Goal: Task Accomplishment & Management: Complete application form

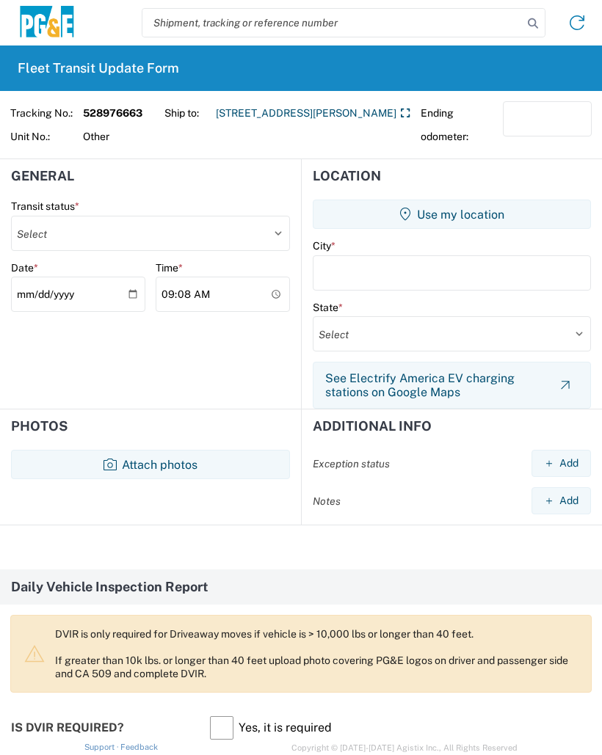
click at [89, 228] on select "Select Delivered Picked Up" at bounding box center [150, 233] width 279 height 35
click at [131, 226] on select "Select Delivered Picked Up" at bounding box center [150, 233] width 279 height 35
select select "DELIVRED"
click at [458, 220] on button "Use my location" at bounding box center [452, 214] width 278 height 29
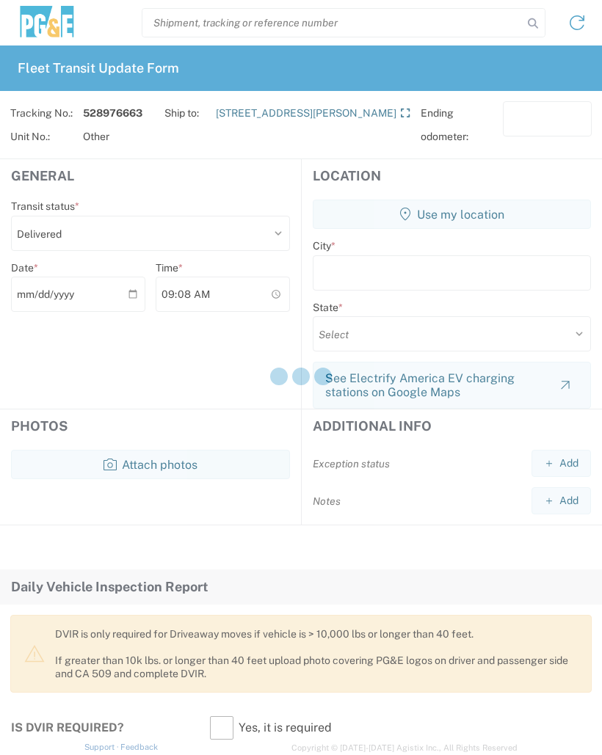
type input "Modesto"
select select "CA"
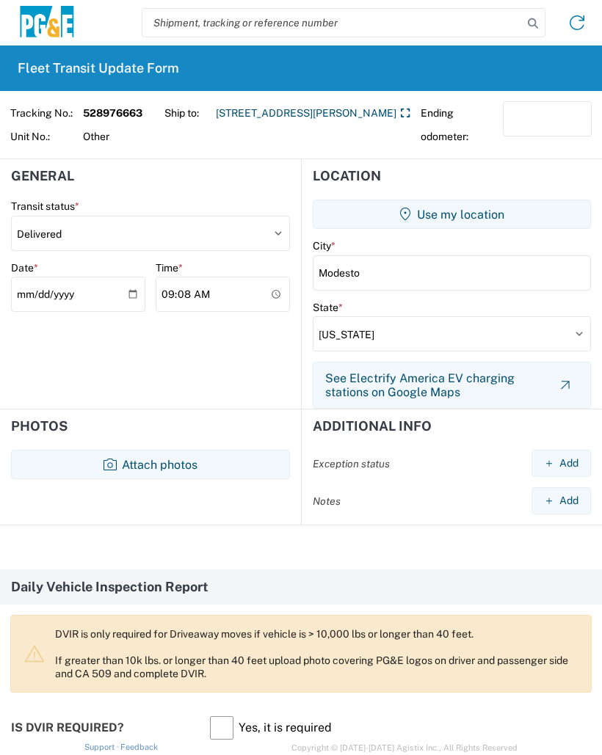
click at [168, 454] on button "Attach photos" at bounding box center [150, 464] width 279 height 29
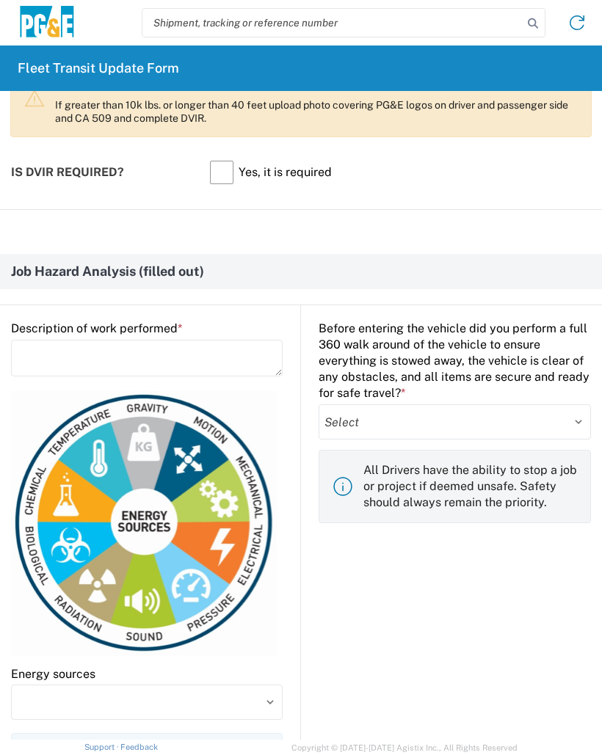
scroll to position [570, 0]
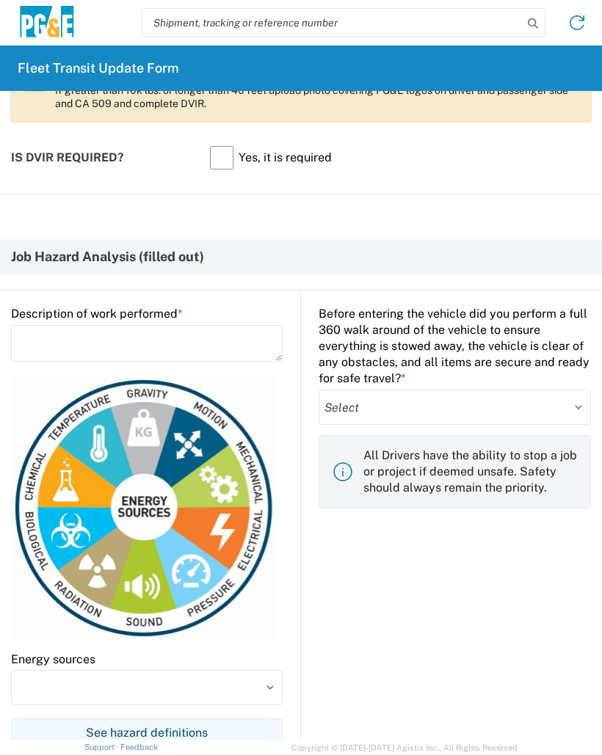
click at [58, 342] on textarea at bounding box center [147, 343] width 272 height 37
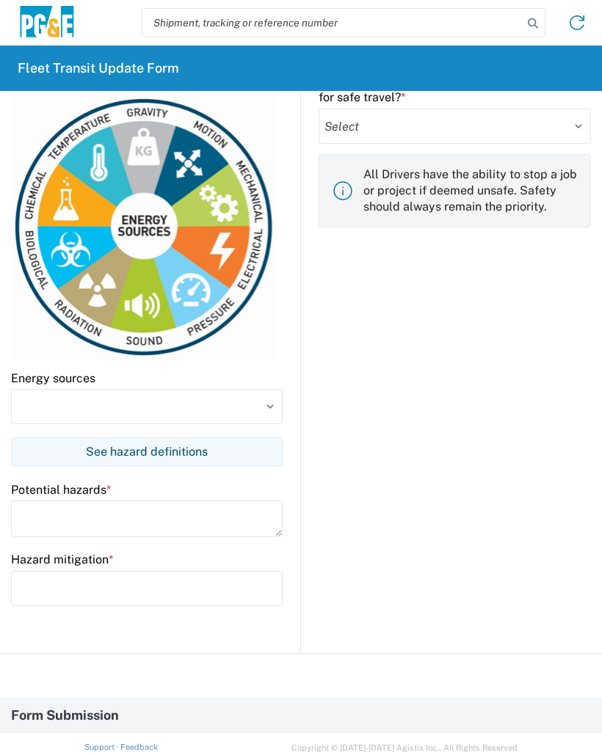
scroll to position [876, 0]
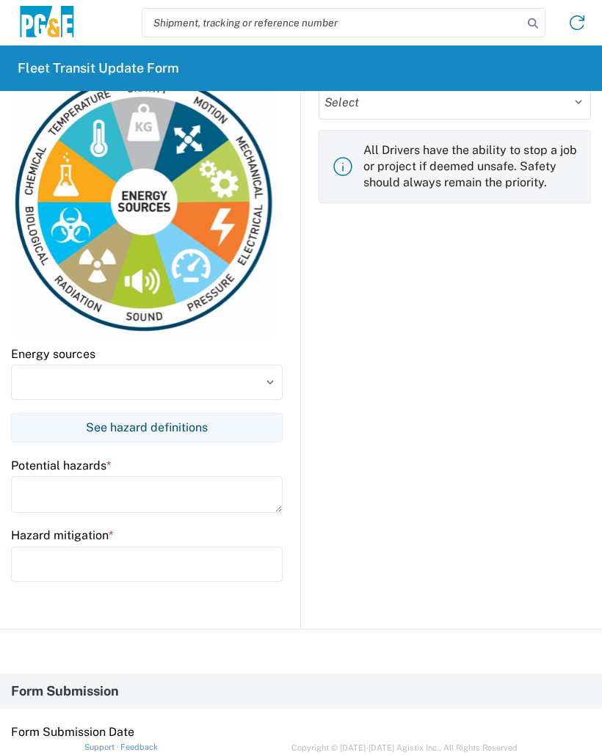
type textarea "Unload blocks"
click at [152, 387] on input at bounding box center [147, 382] width 272 height 35
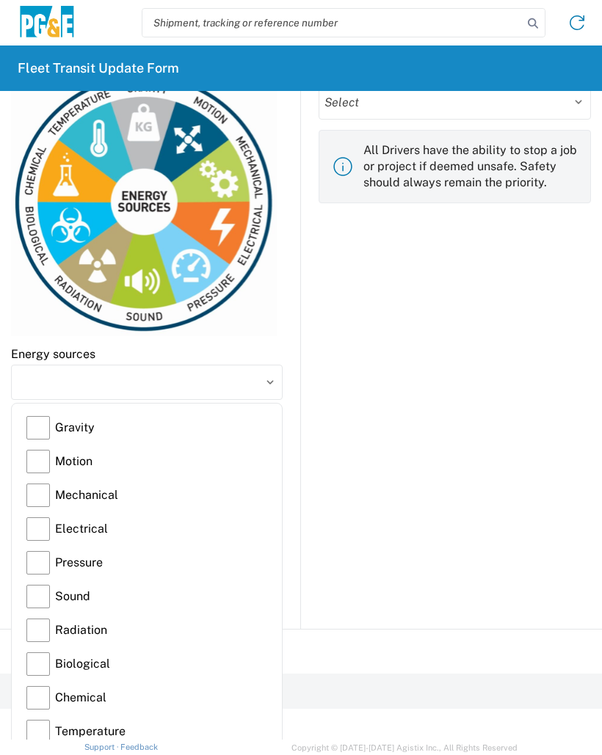
click at [88, 426] on label "Gravity" at bounding box center [146, 428] width 241 height 34
click at [0, 0] on input "Gravity" at bounding box center [0, 0] width 0 height 0
click at [112, 456] on label "Motion" at bounding box center [146, 462] width 241 height 34
click at [0, 0] on input "Motion" at bounding box center [0, 0] width 0 height 0
type input "Gravity, Motion"
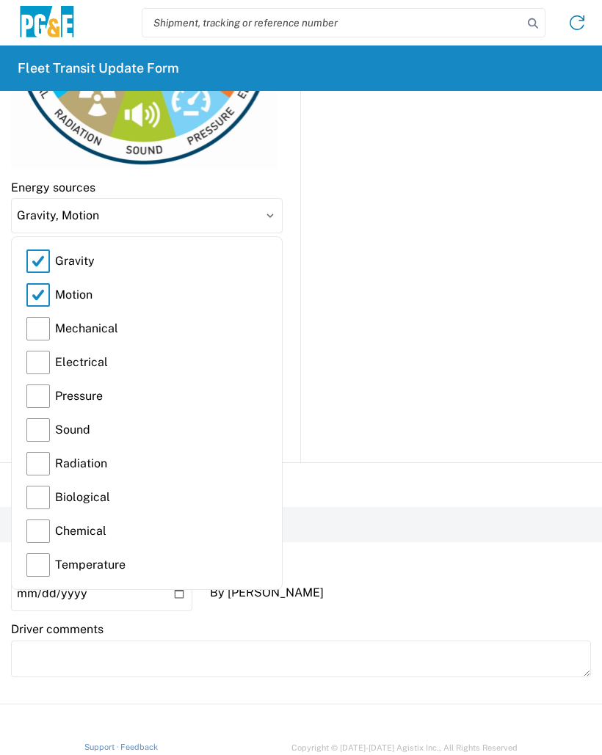
scroll to position [1056, 0]
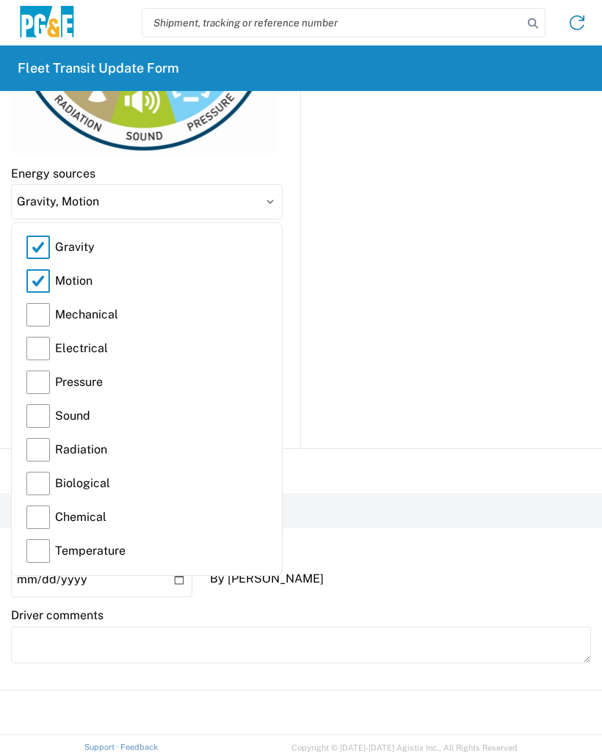
click at [407, 425] on div "Before entering the vehicle did you perform a full 360 walk around of the vehic…" at bounding box center [446, 127] width 290 height 644
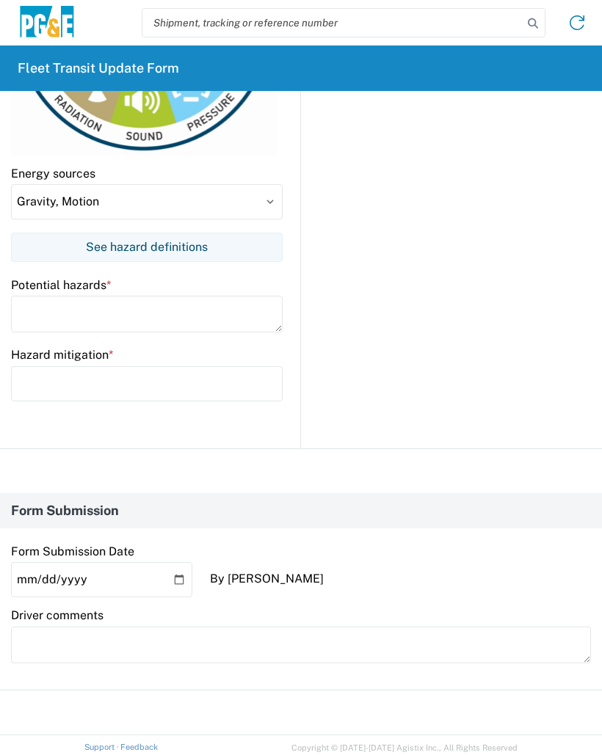
click at [146, 314] on textarea at bounding box center [147, 314] width 272 height 37
type textarea "Swinging blocks pinch points heavy weight"
click at [49, 374] on input "text" at bounding box center [147, 383] width 272 height 35
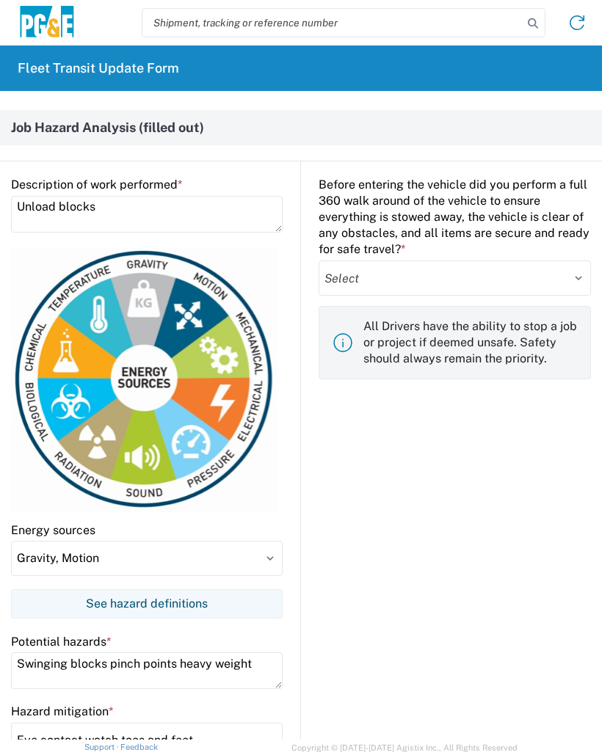
scroll to position [701, 0]
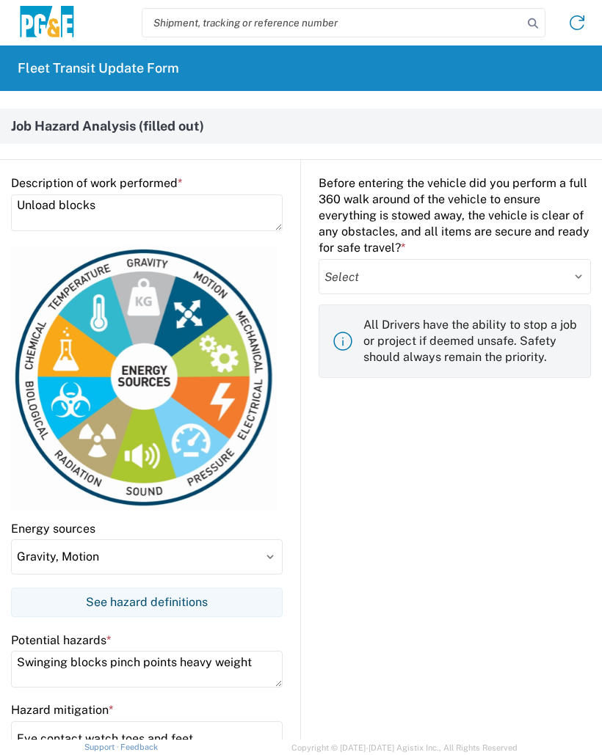
type input "Eye contact watch toes and feet"
click at [431, 275] on select "Select Yes No" at bounding box center [455, 276] width 272 height 35
select select "yes"
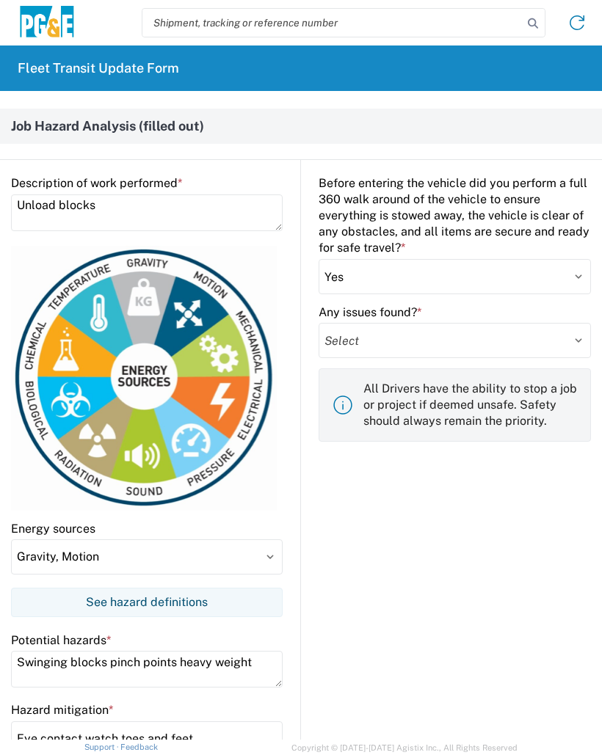
click at [467, 339] on select "Select Yes No" at bounding box center [455, 340] width 272 height 35
select select "no"
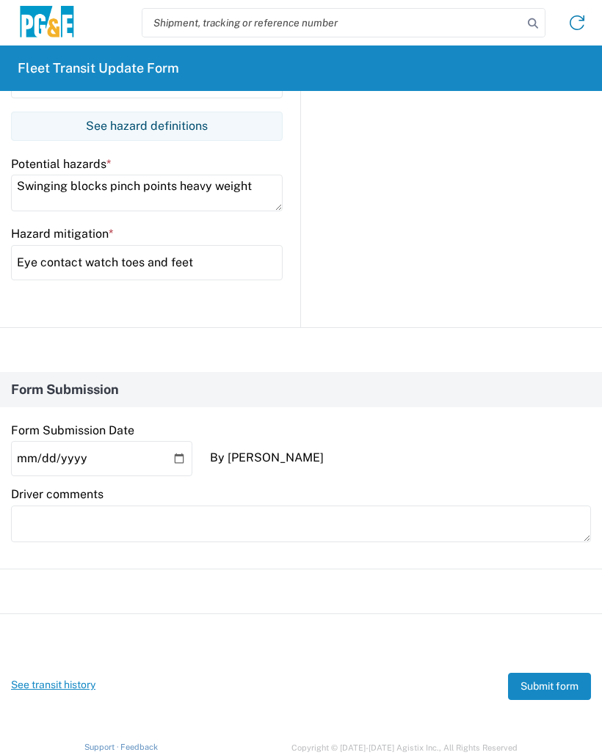
scroll to position [1176, 0]
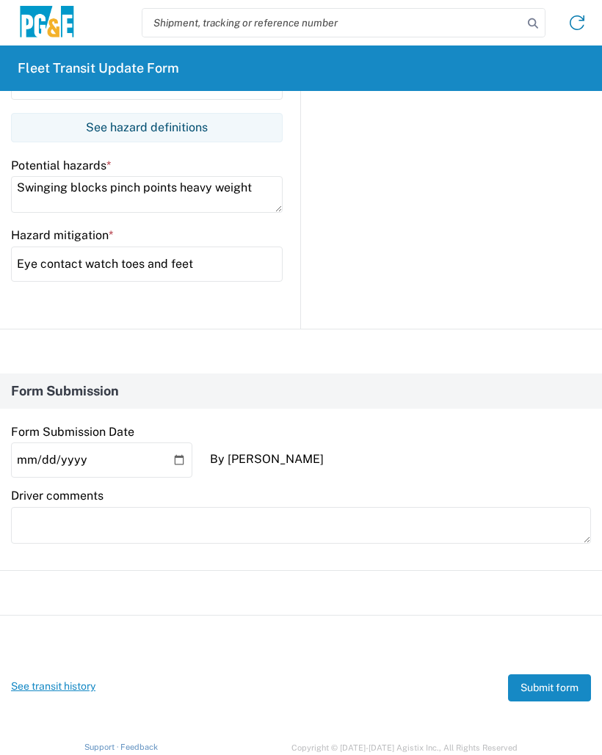
click at [545, 688] on button "Submit form" at bounding box center [549, 687] width 83 height 27
